Goal: Navigation & Orientation: Find specific page/section

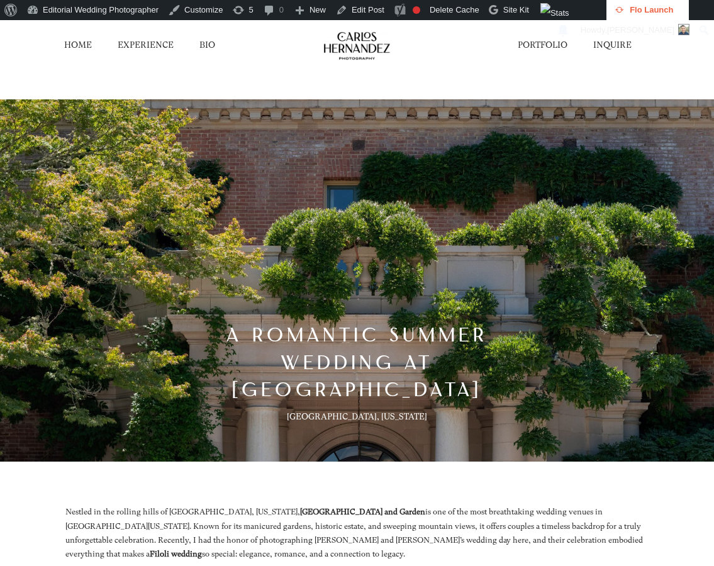
click at [71, 47] on link "HOME" at bounding box center [78, 46] width 28 height 12
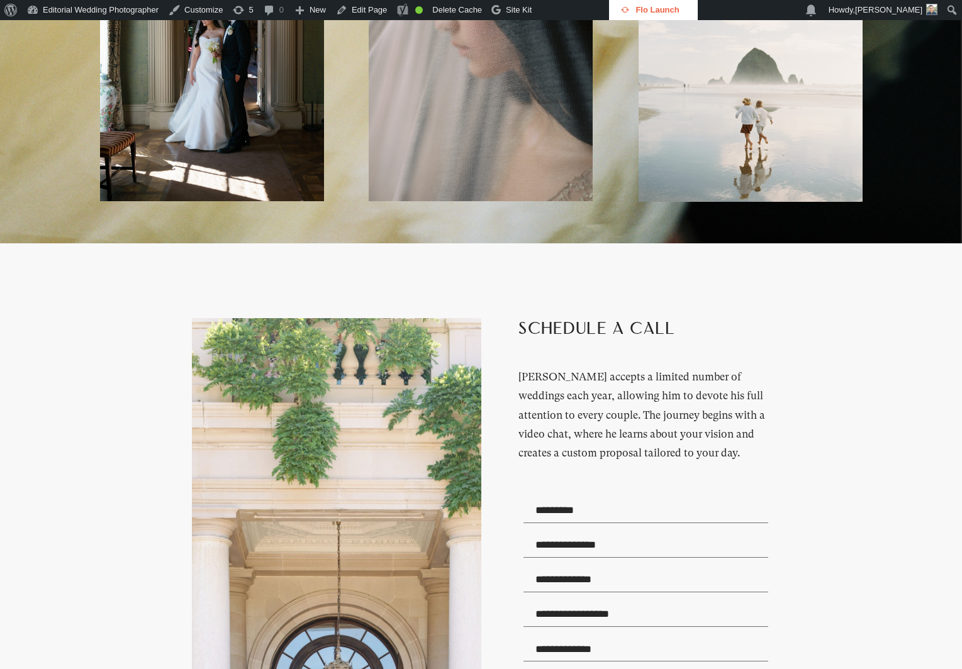
scroll to position [3775, 0]
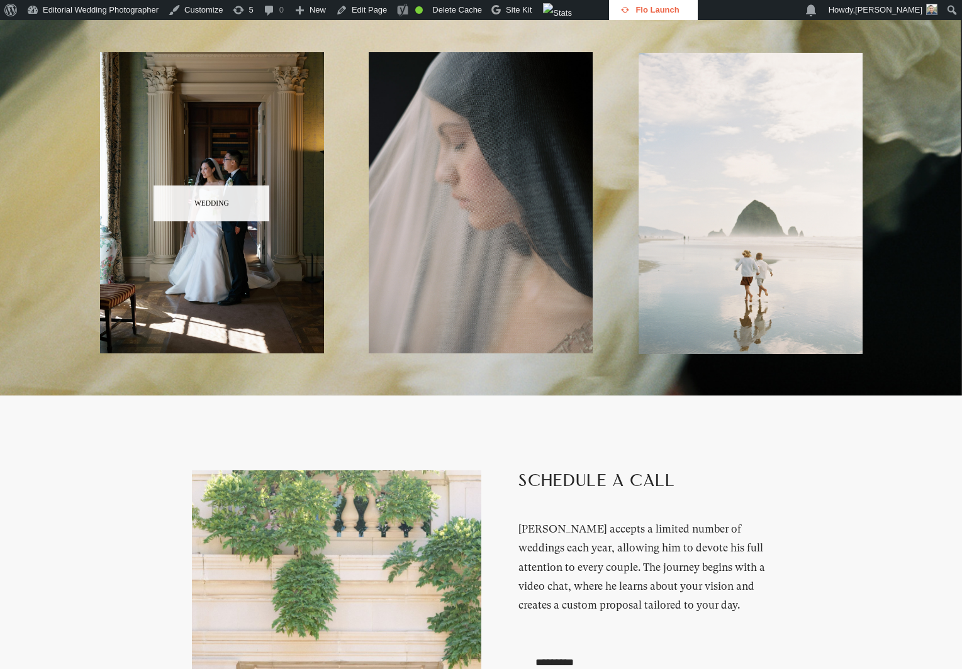
click at [206, 221] on span "WEDDING" at bounding box center [212, 204] width 116 height 36
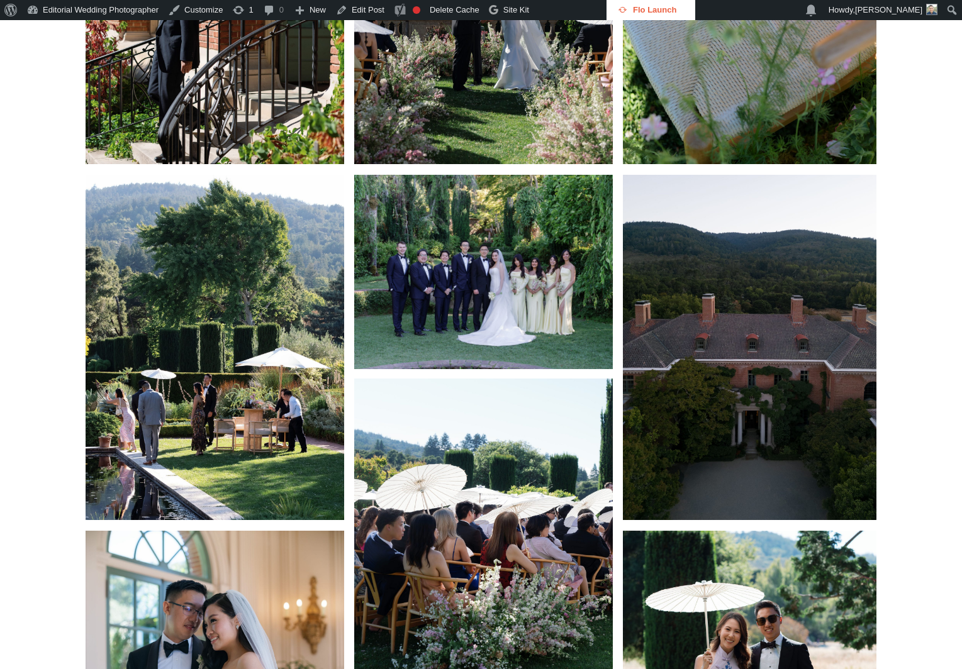
scroll to position [5537, 0]
